Goal: Task Accomplishment & Management: Use online tool/utility

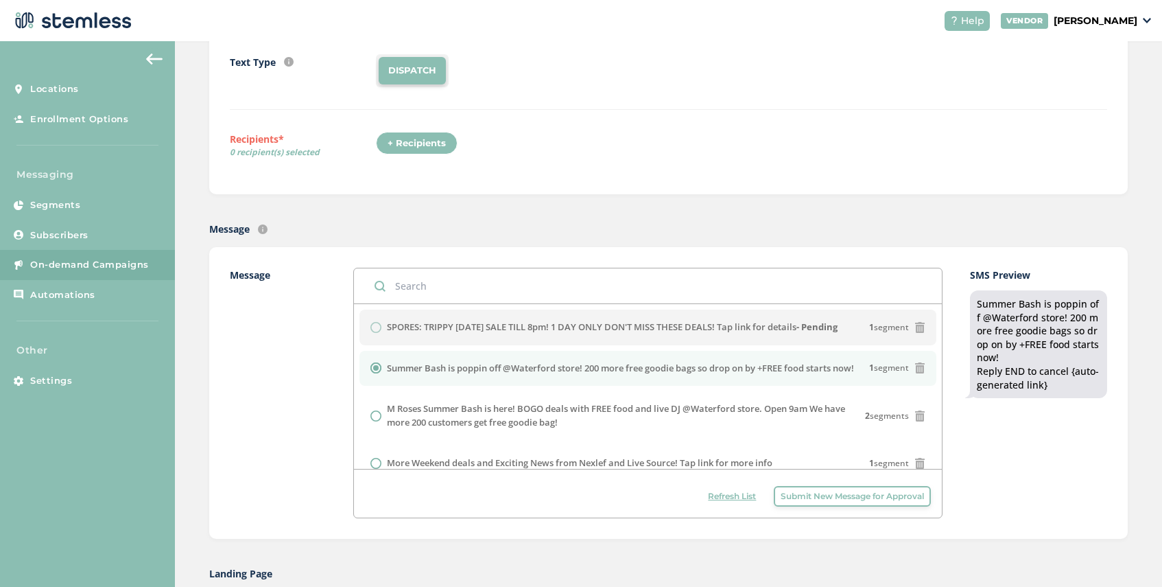
scroll to position [156, 0]
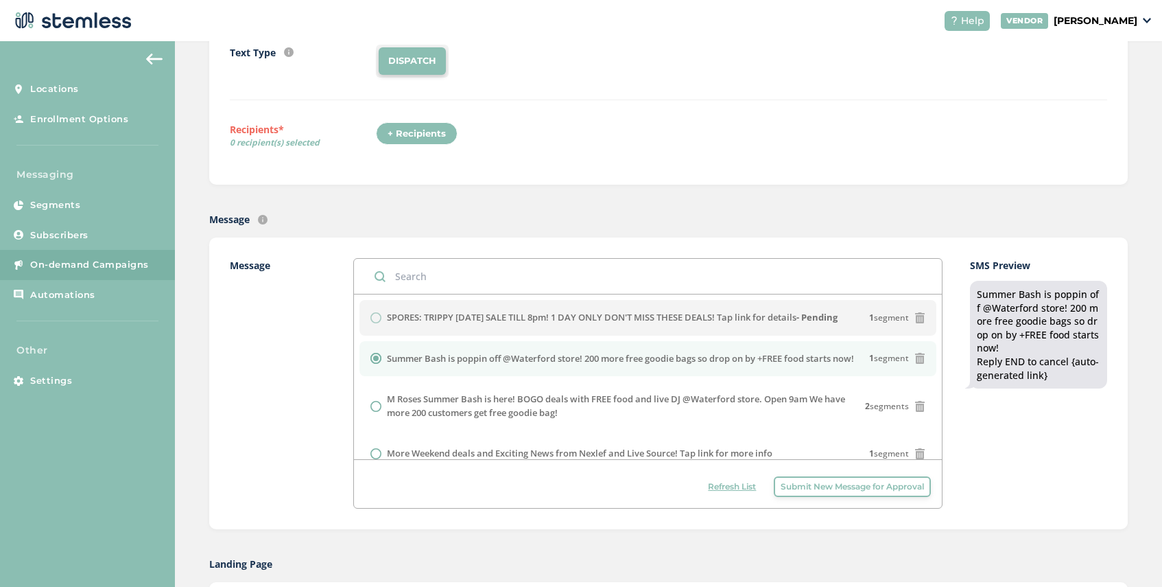
click at [731, 488] on span "Refresh List" at bounding box center [732, 486] width 48 height 12
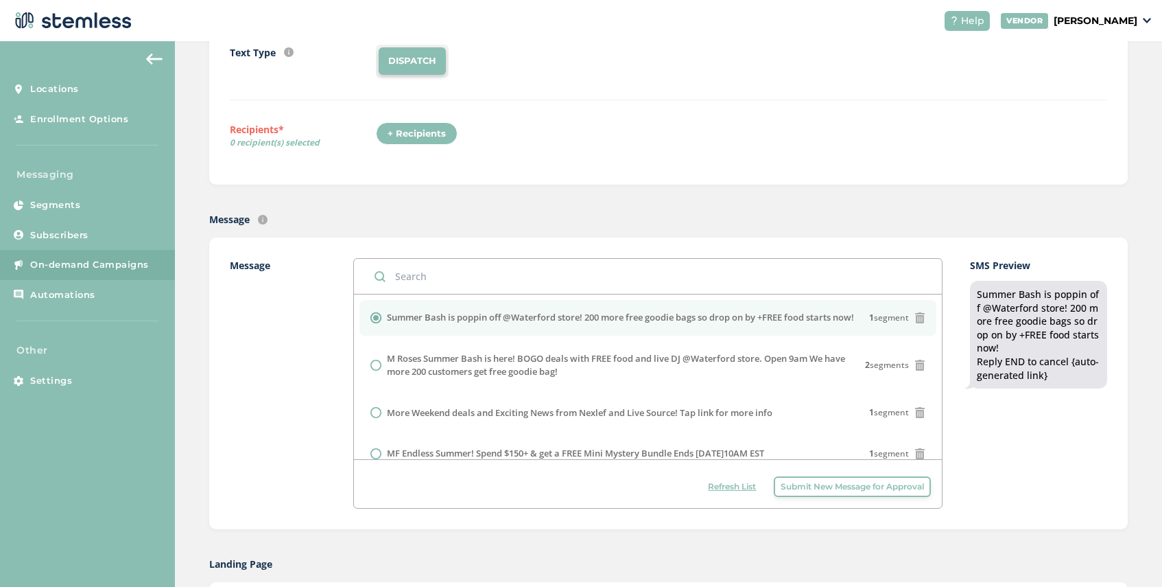
click at [809, 484] on span "Submit New Message for Approval" at bounding box center [852, 486] width 143 height 12
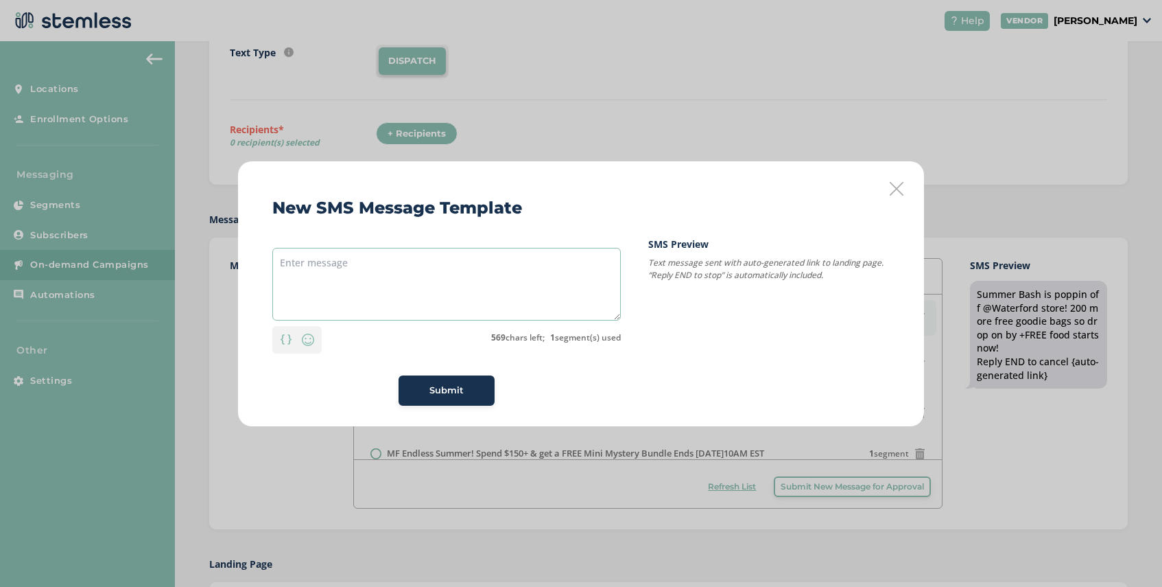
click at [414, 261] on textarea at bounding box center [446, 284] width 349 height 73
paste textarea "SPORES: TRIPPY [DATE] SALE TILL 8pm! 1 DAY ONLY DON'T MISS THESE DEALS! Tap lin…"
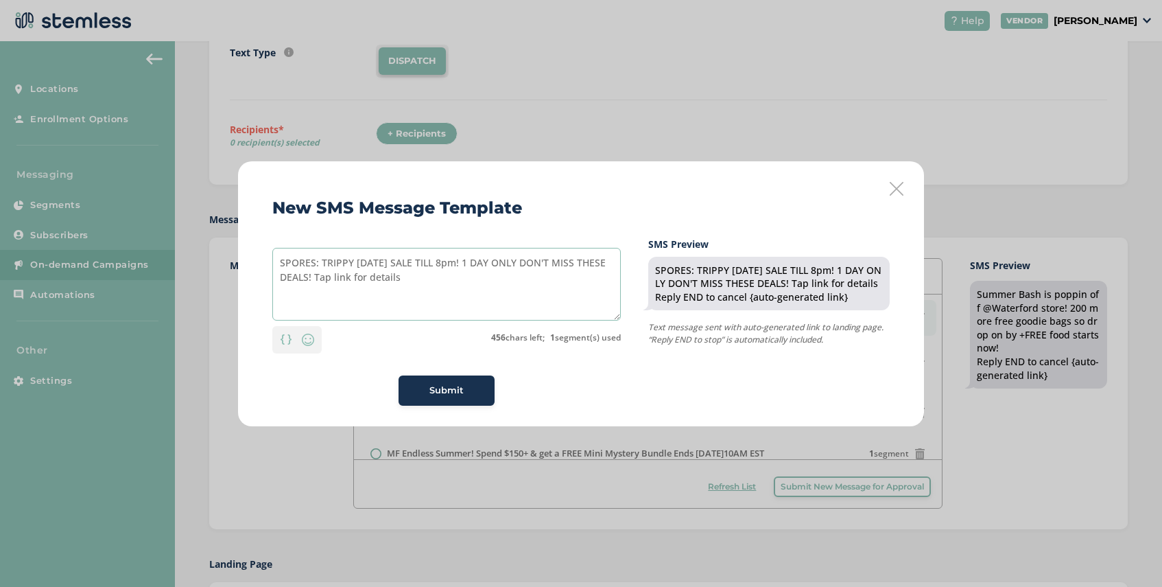
click at [354, 260] on textarea "SPORES: TRIPPY [DATE] SALE TILL 8pm! 1 DAY ONLY DON'T MISS THESE DEALS! Tap lin…" at bounding box center [446, 284] width 349 height 73
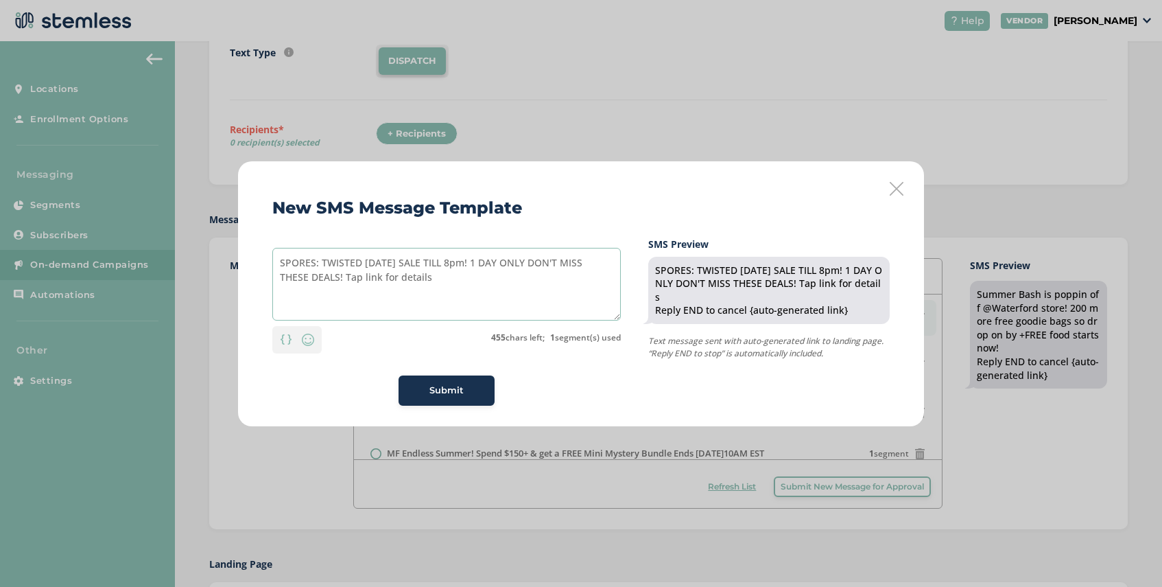
type textarea "SPORES: TWISTED [DATE] SALE TILL 8pm! 1 DAY ONLY DON'T MISS THESE DEALS! Tap li…"
click at [474, 391] on div "Submit" at bounding box center [447, 391] width 74 height 14
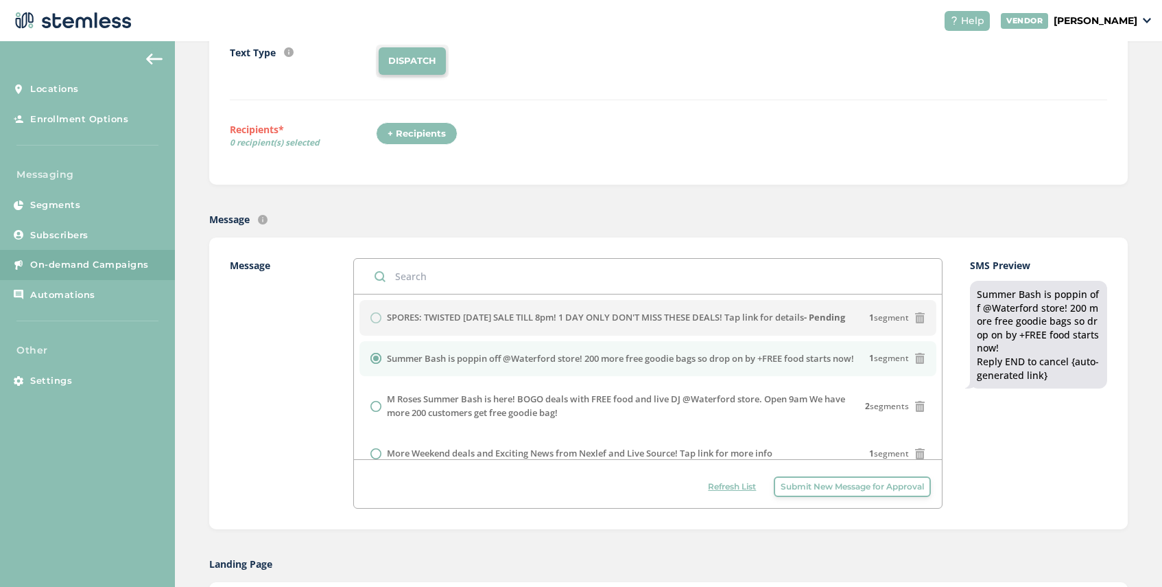
click at [733, 482] on span "Refresh List" at bounding box center [732, 486] width 48 height 12
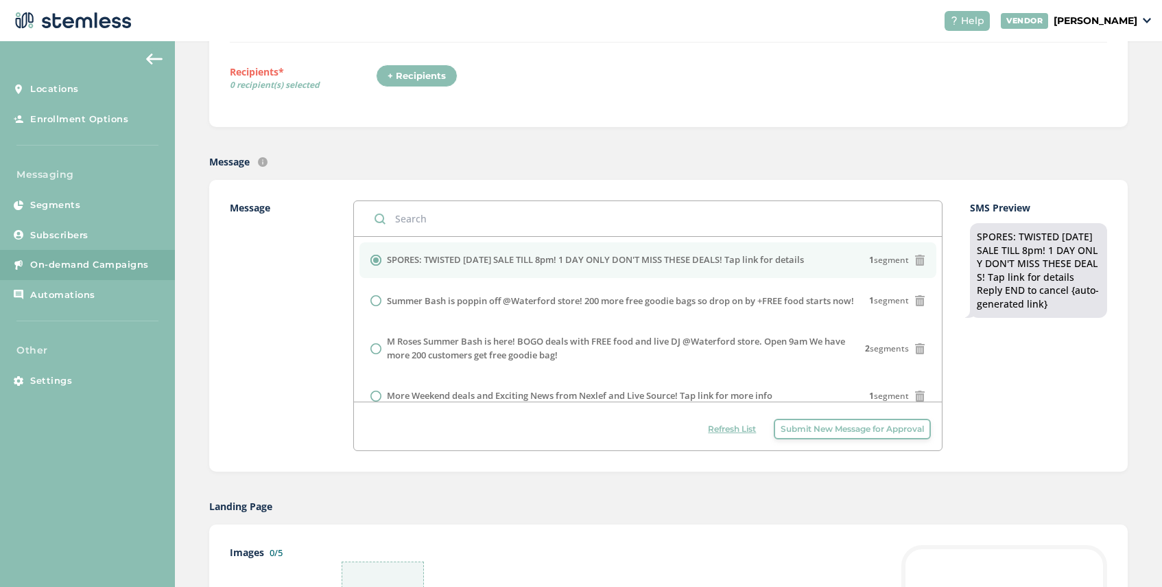
scroll to position [355, 0]
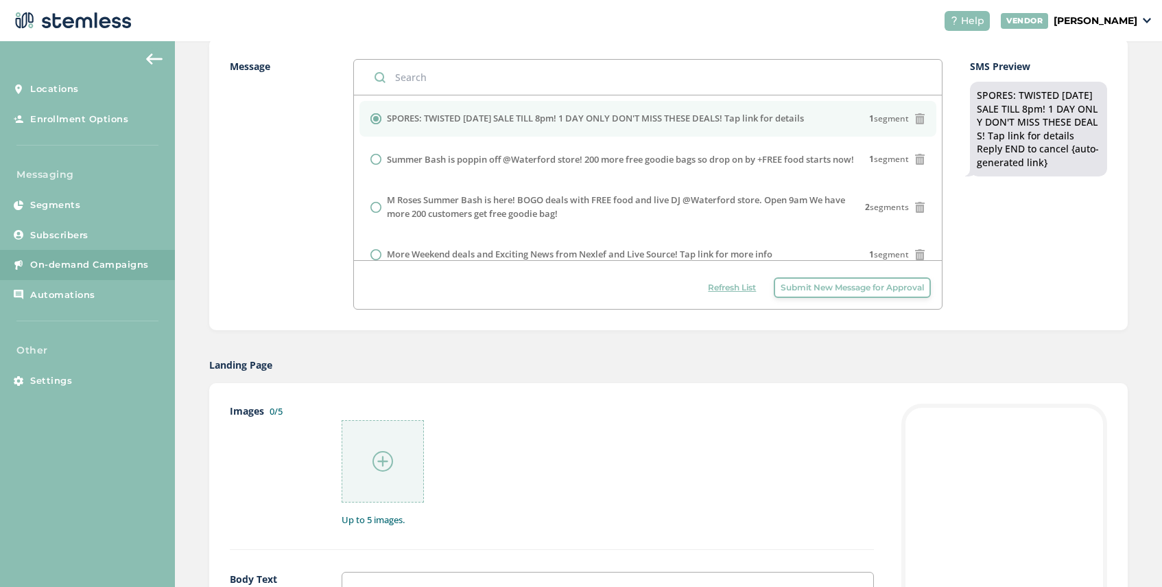
click at [388, 453] on img at bounding box center [383, 461] width 21 height 21
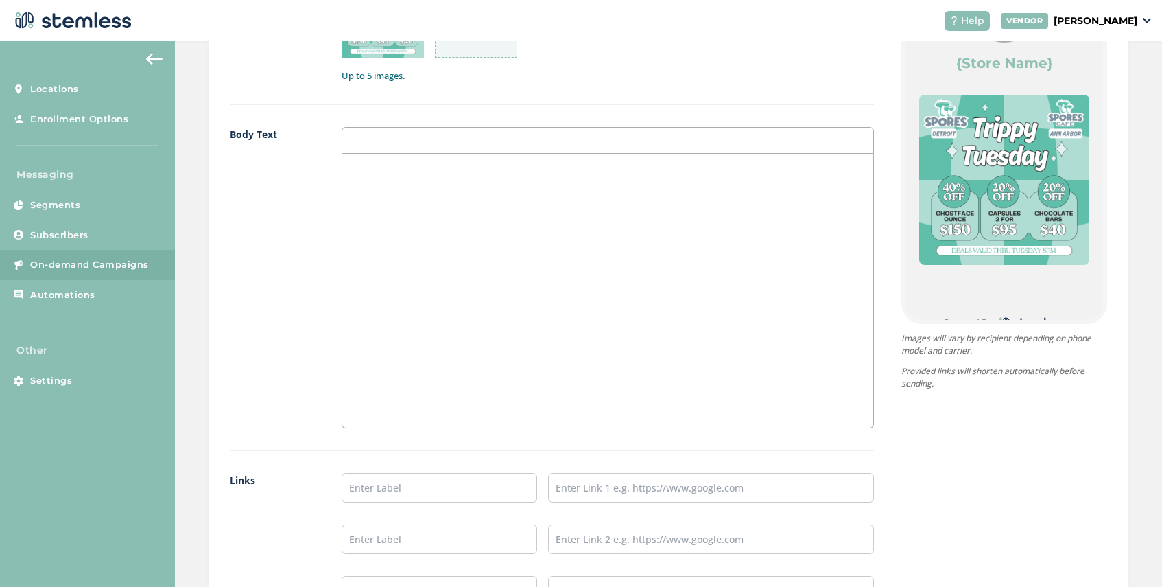
scroll to position [900, 0]
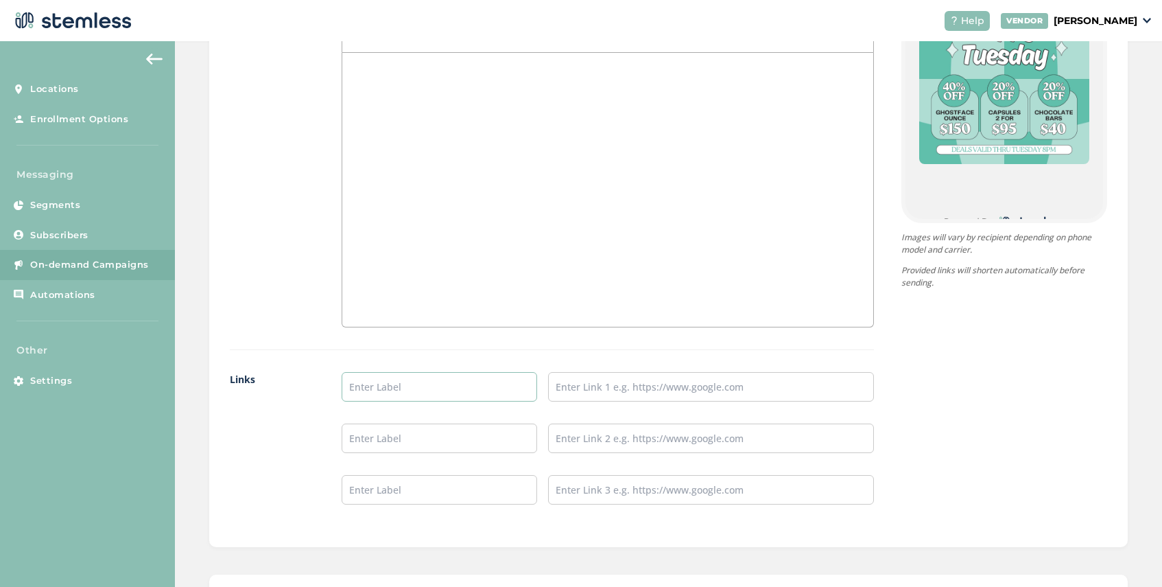
click at [390, 395] on input "text" at bounding box center [440, 387] width 196 height 30
type input "[PERSON_NAME] Arbor Menu"
click at [407, 442] on input "text" at bounding box center [440, 438] width 196 height 30
type input "Detroit Menu"
click at [570, 440] on input "text" at bounding box center [711, 438] width 326 height 30
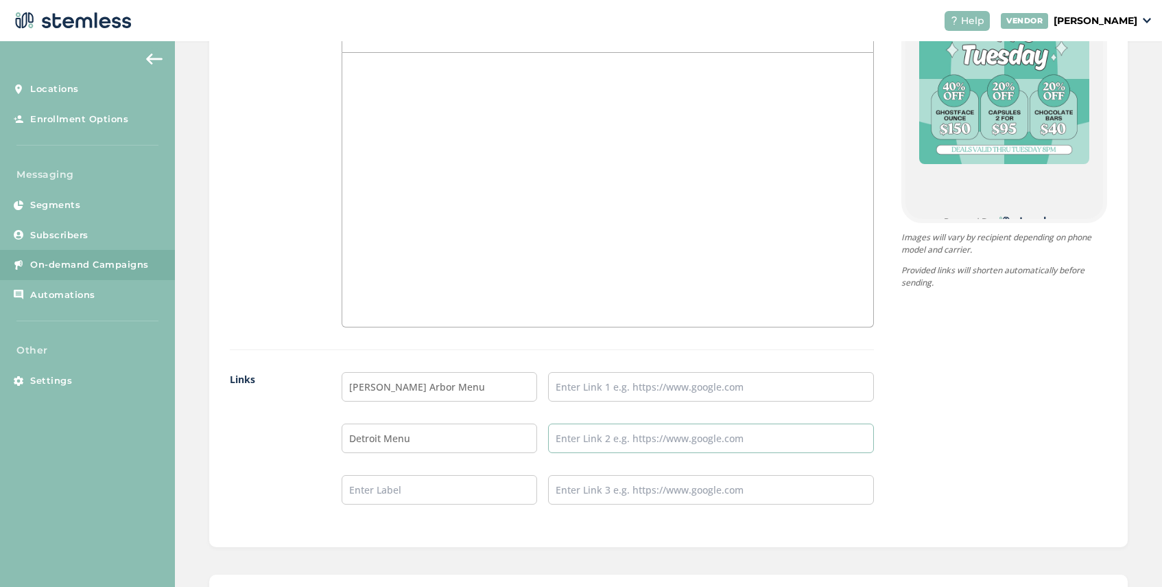
type input "[URL][DOMAIN_NAME]"
click at [635, 399] on input "text" at bounding box center [711, 387] width 326 height 30
click at [582, 392] on input "text" at bounding box center [711, 387] width 326 height 30
paste input "[URL][DOMAIN_NAME]"
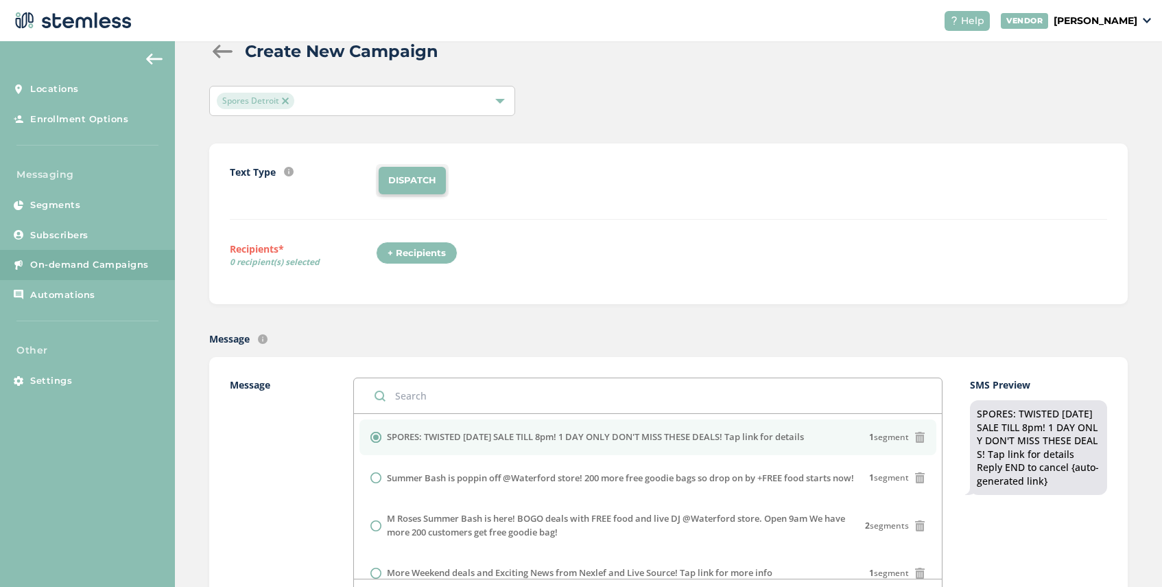
scroll to position [0, 0]
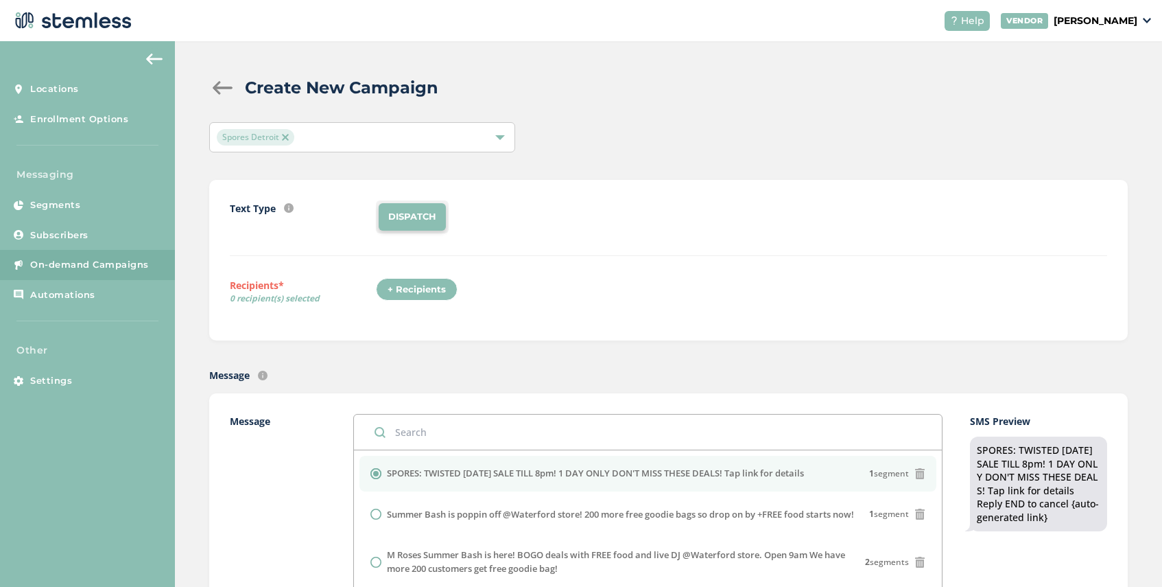
type input "[URL][DOMAIN_NAME]"
click at [412, 293] on div "+ Recipients" at bounding box center [417, 289] width 82 height 23
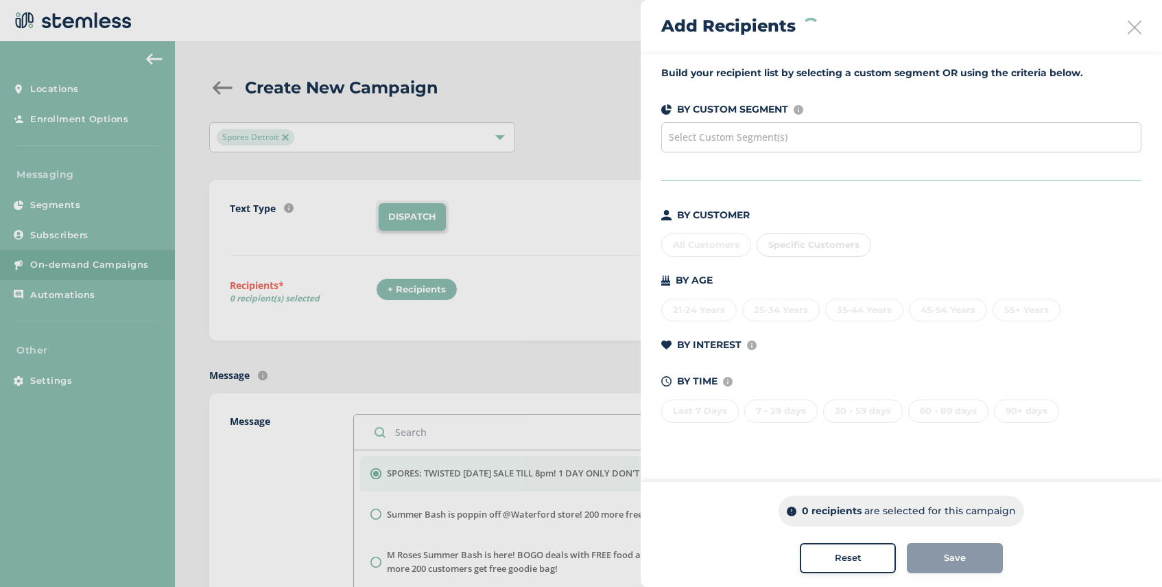
click at [785, 133] on span "Select Custom Segment(s)" at bounding box center [728, 136] width 119 height 13
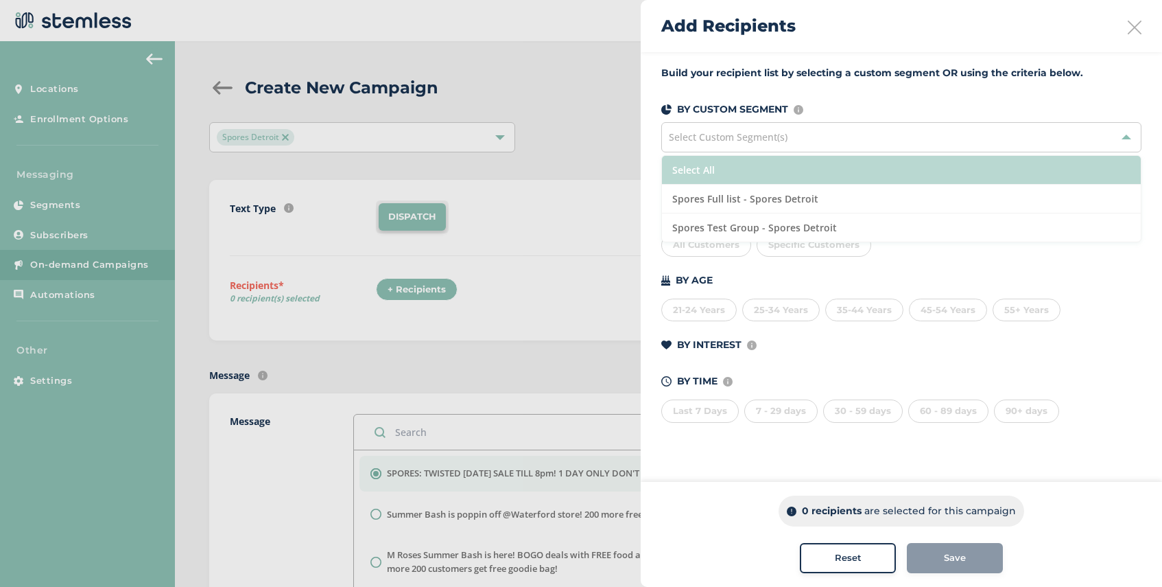
click at [781, 176] on li "Select All" at bounding box center [901, 170] width 479 height 29
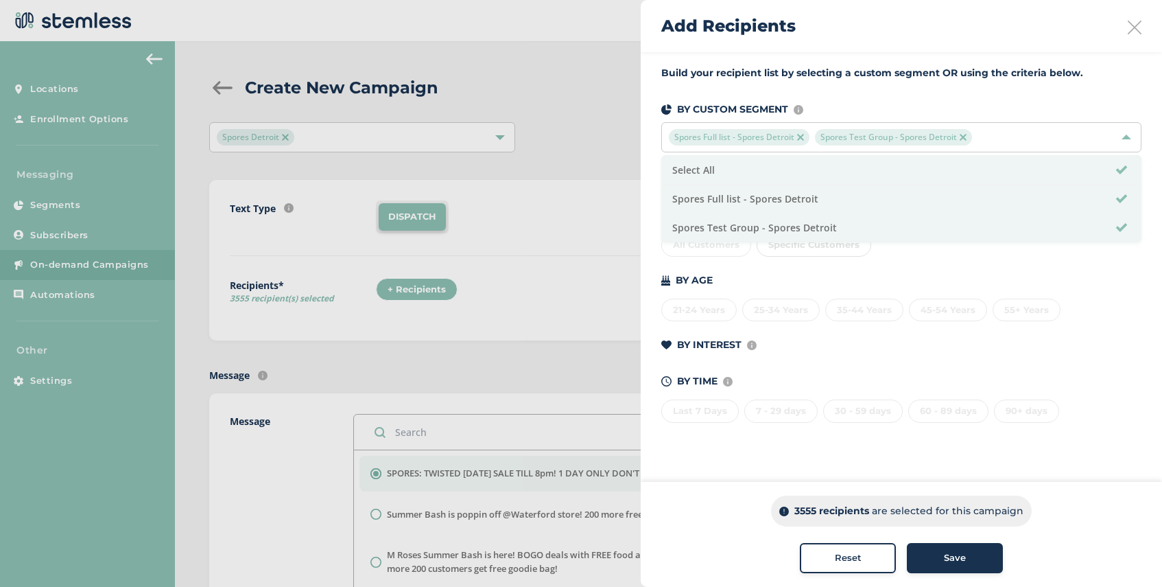
click at [952, 558] on span "Save" at bounding box center [955, 558] width 22 height 14
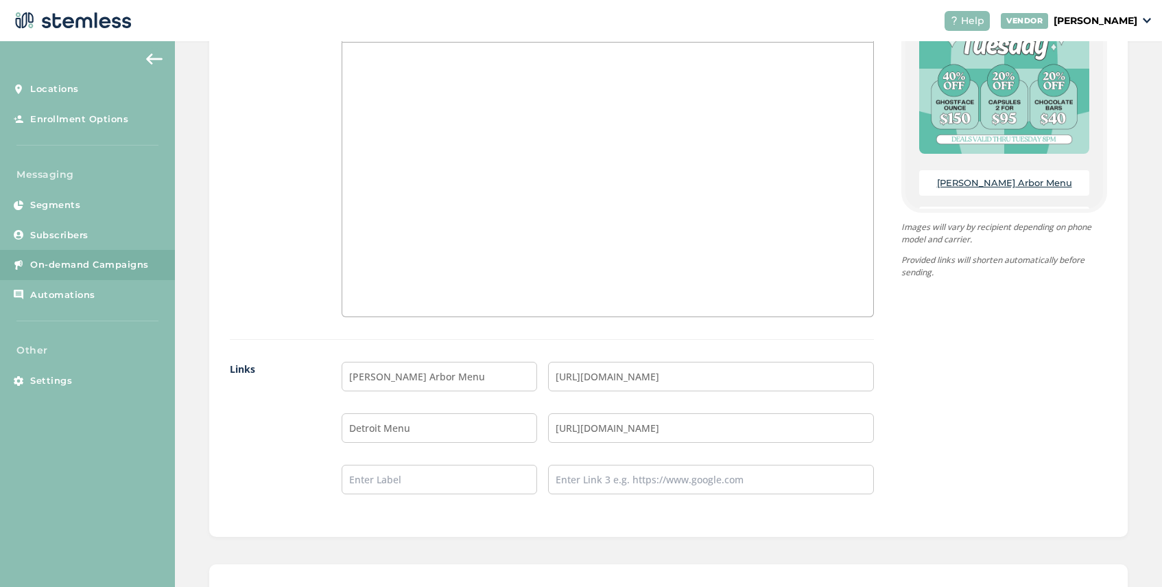
scroll to position [1030, 0]
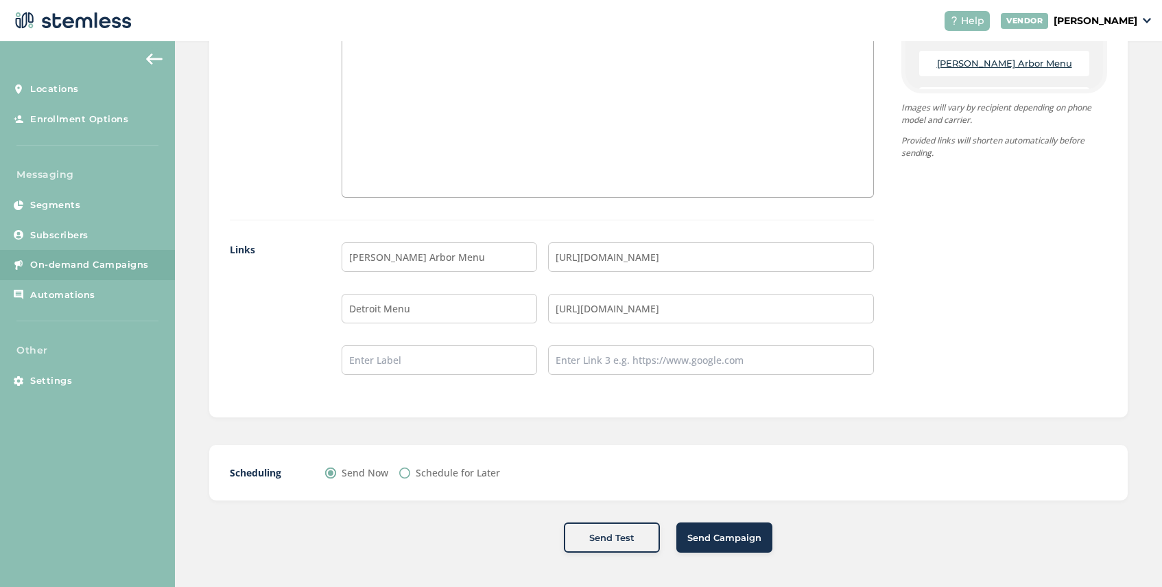
click at [403, 471] on input "Schedule for Later" at bounding box center [404, 472] width 11 height 11
radio input "true"
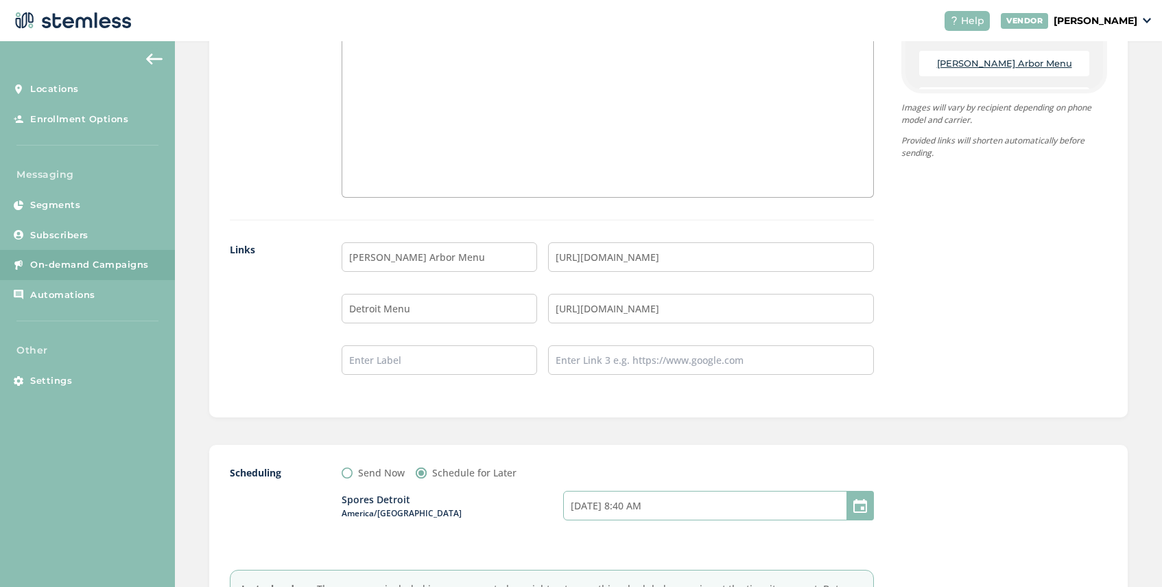
click at [664, 508] on input "[DATE] 8:40 AM" at bounding box center [718, 506] width 311 height 30
select select "11"
select select "40"
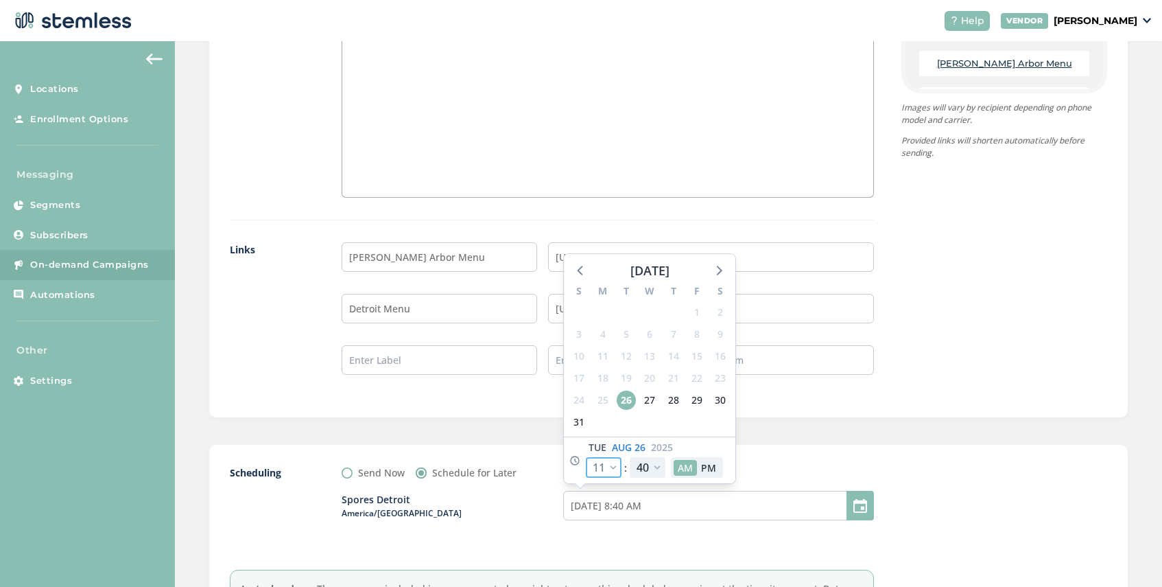
click at [617, 468] on select "12 1 2 3 4 5 6 7 8 9 10 11" at bounding box center [604, 467] width 36 height 21
select select "0"
click at [586, 457] on select "12 1 2 3 4 5 6 7 8 9 10 11" at bounding box center [604, 467] width 36 height 21
type input "[DATE] 9:40 PM"
select select "0"
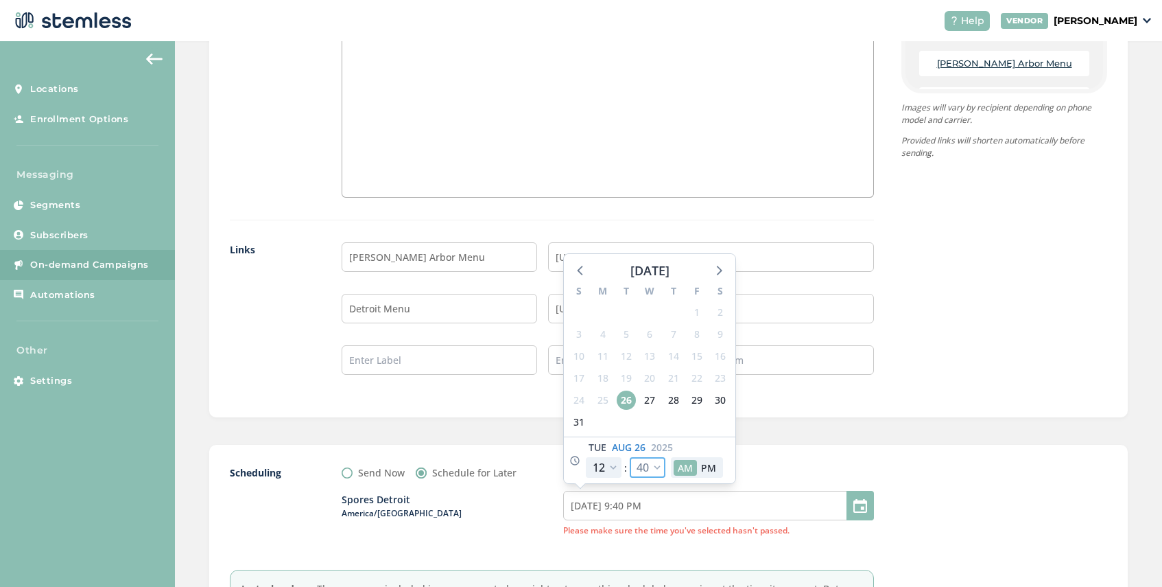
click at [656, 460] on select "00 05 10 15 20 25 30 35 40 45 50 55" at bounding box center [648, 467] width 36 height 21
select select "0"
click at [630, 457] on select "00 05 10 15 20 25 30 35 40 45 50 55" at bounding box center [648, 467] width 36 height 21
type input "[DATE] 9:00 PM"
select select "0"
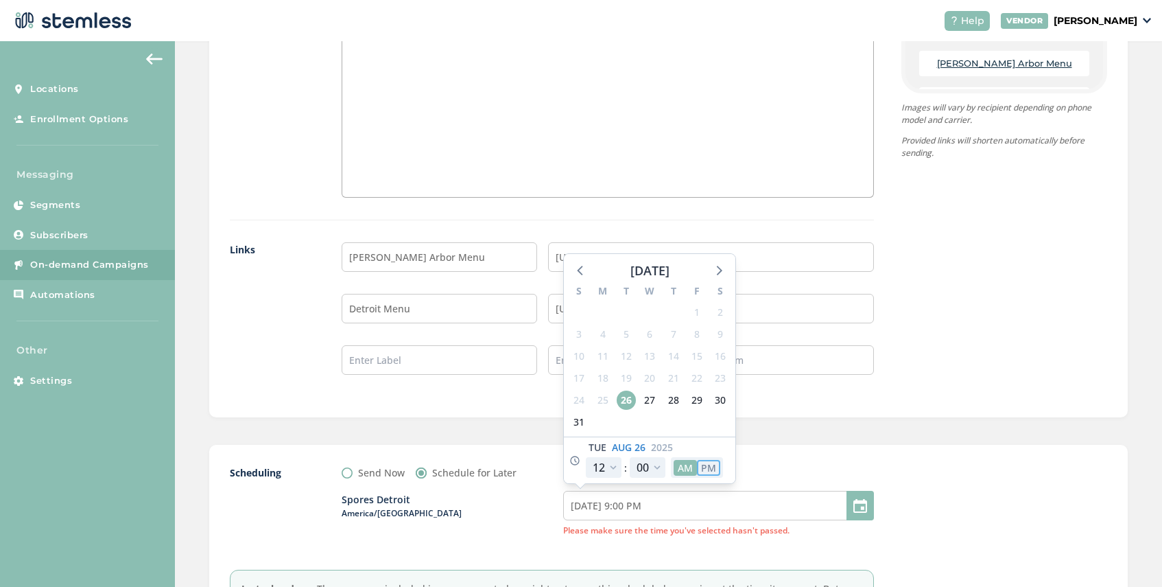
click at [710, 470] on button "PM" at bounding box center [708, 468] width 23 height 16
type input "[DATE] 9:00 AM"
click at [922, 489] on div at bounding box center [1005, 550] width 206 height 171
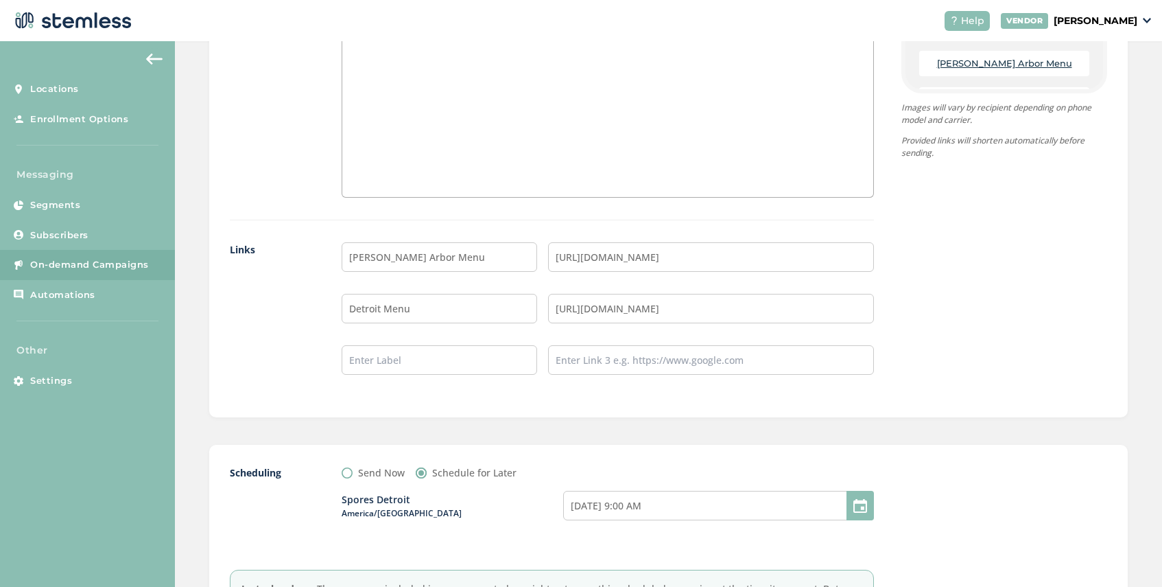
scroll to position [1186, 0]
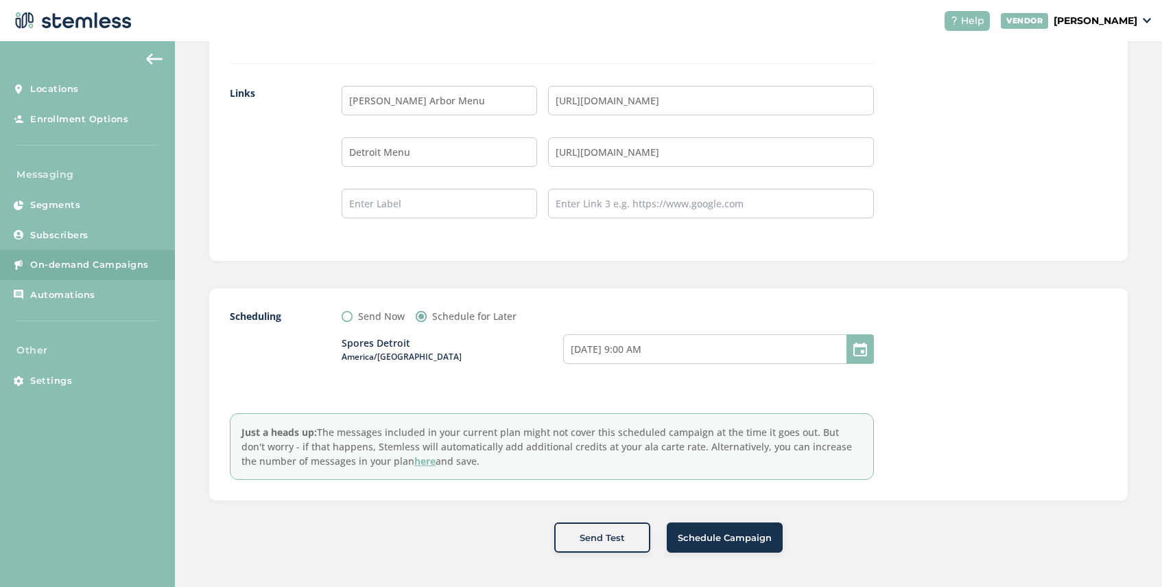
click at [753, 543] on span "Schedule Campaign" at bounding box center [725, 538] width 94 height 14
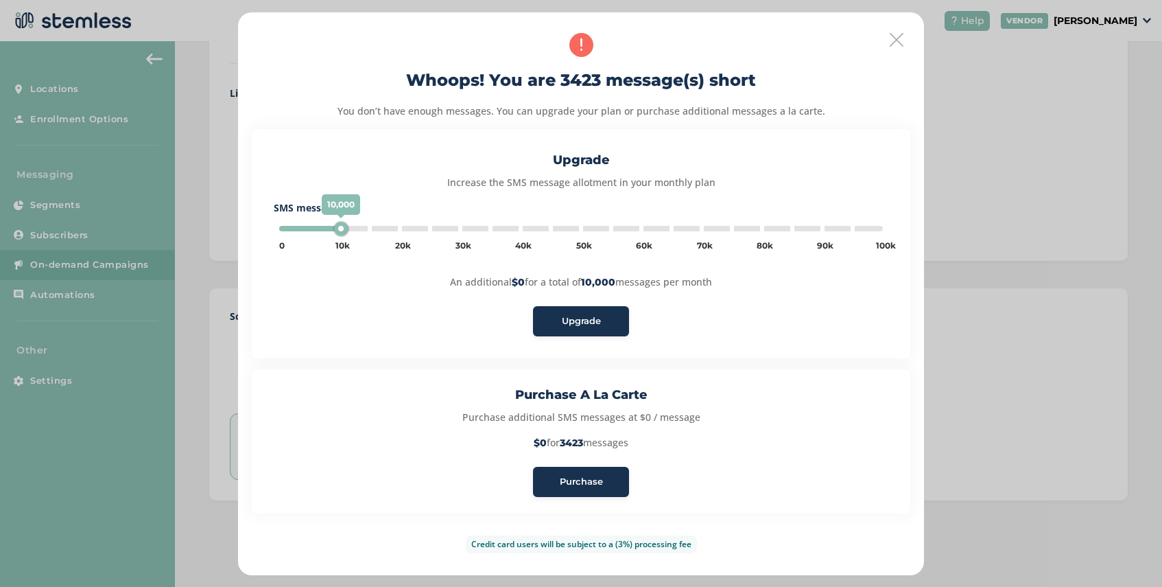
type input "5000"
click at [593, 485] on span "Purchase" at bounding box center [581, 482] width 43 height 14
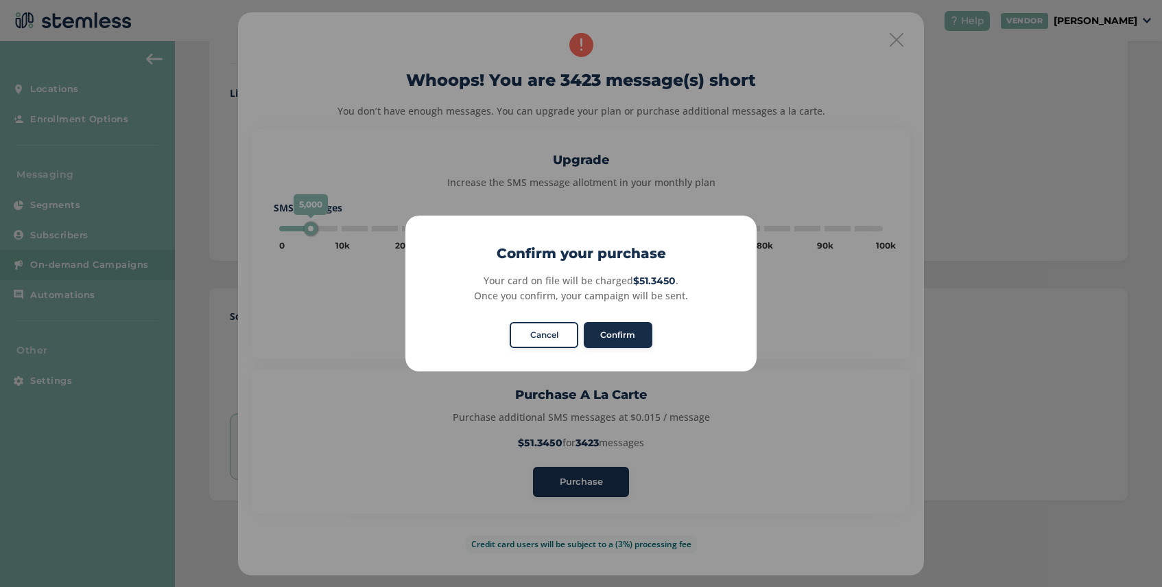
click at [622, 329] on button "Confirm" at bounding box center [618, 335] width 69 height 26
